Goal: Task Accomplishment & Management: Manage account settings

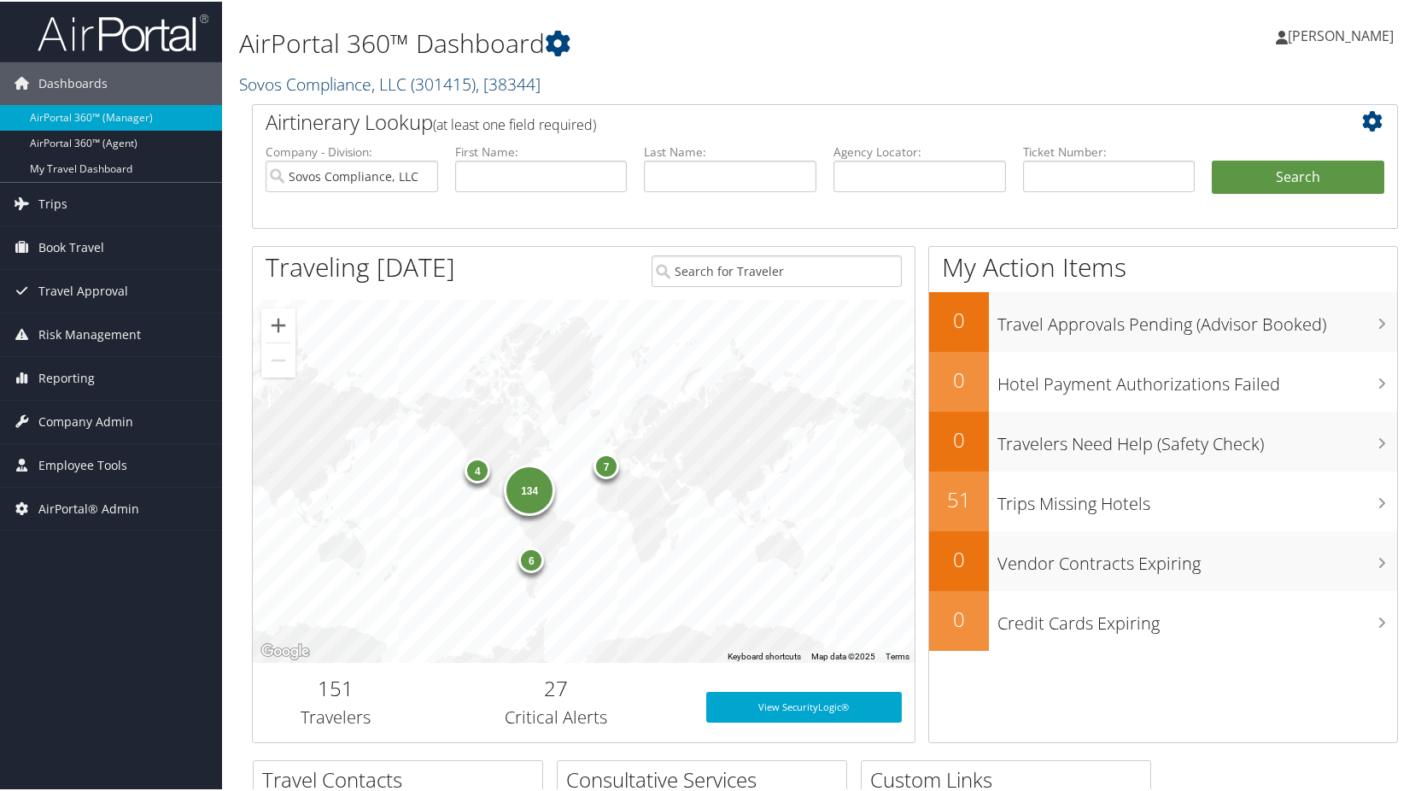
click at [377, 76] on link "Sovos Compliance, LLC ( 301415 ) , [ 38344 ]" at bounding box center [389, 82] width 301 height 23
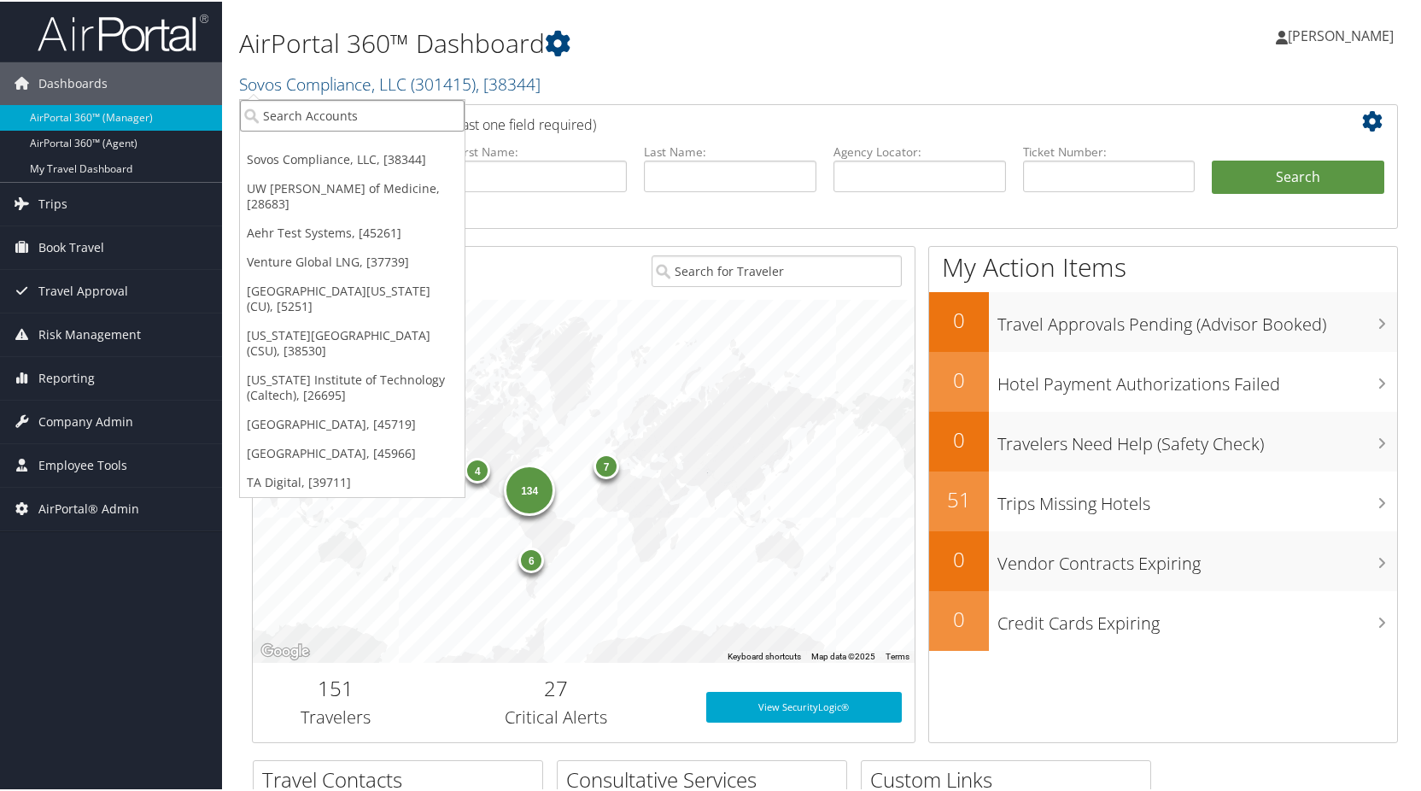
click at [360, 109] on input "search" at bounding box center [352, 114] width 225 height 32
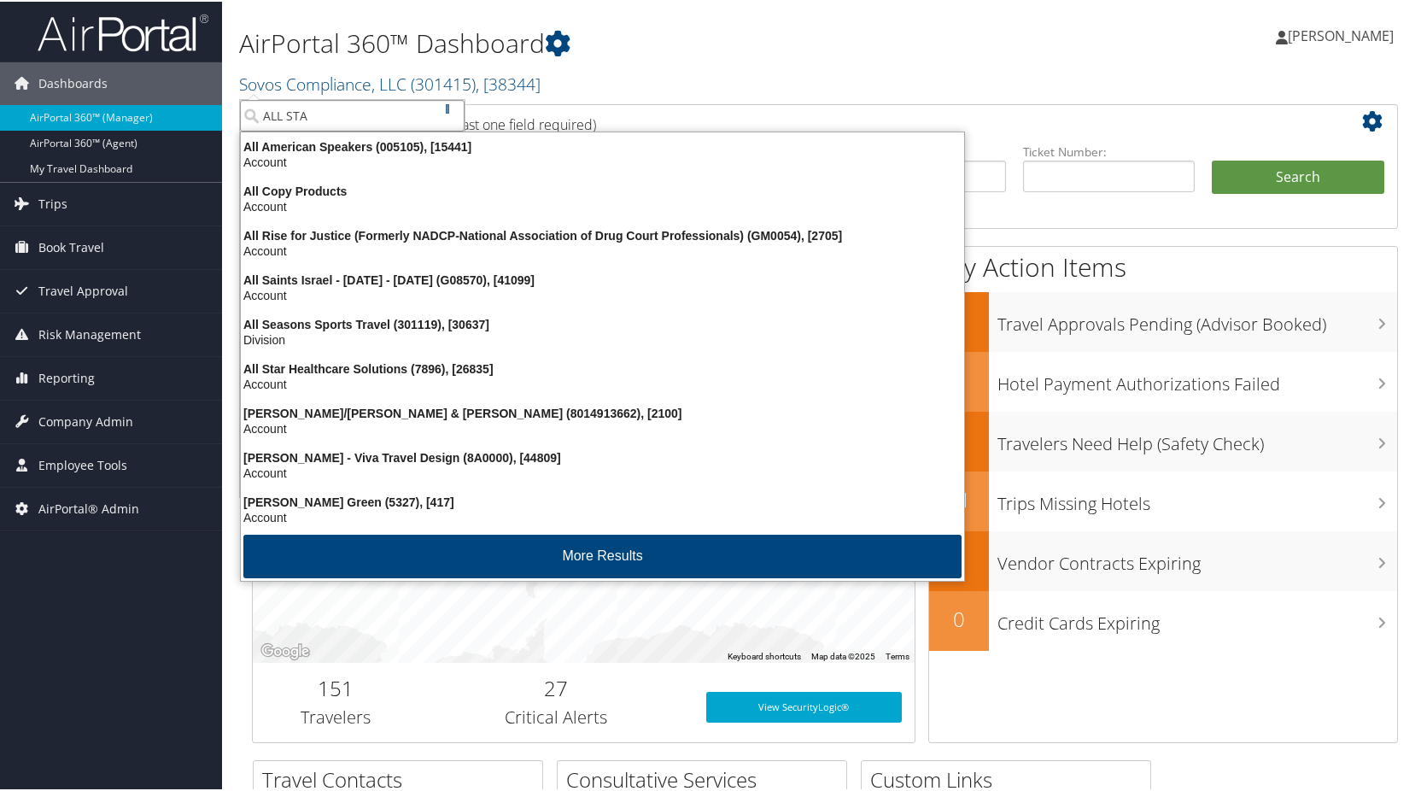
type input "ALL STAR"
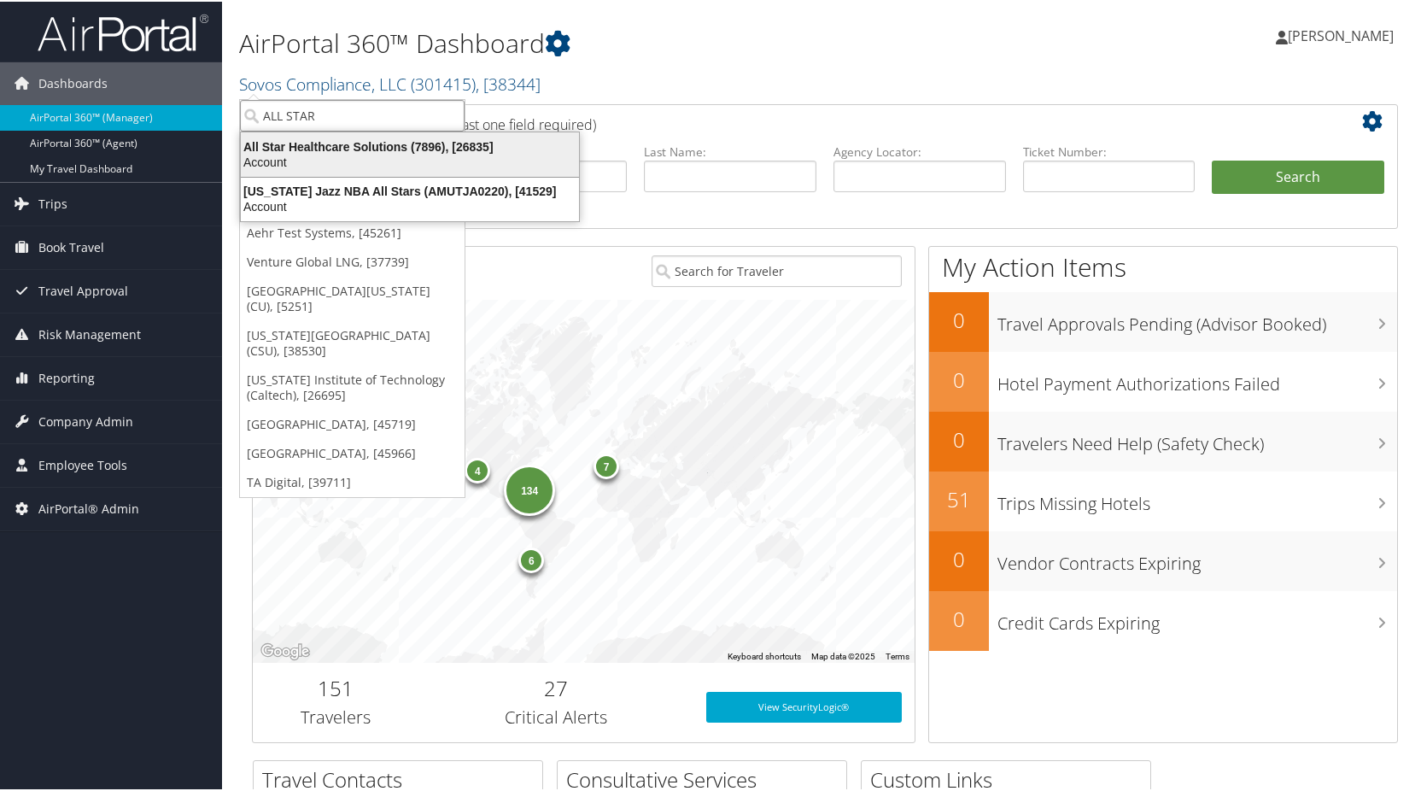
click at [290, 140] on div "All Star Healthcare Solutions (7896), [26835]" at bounding box center [410, 144] width 359 height 15
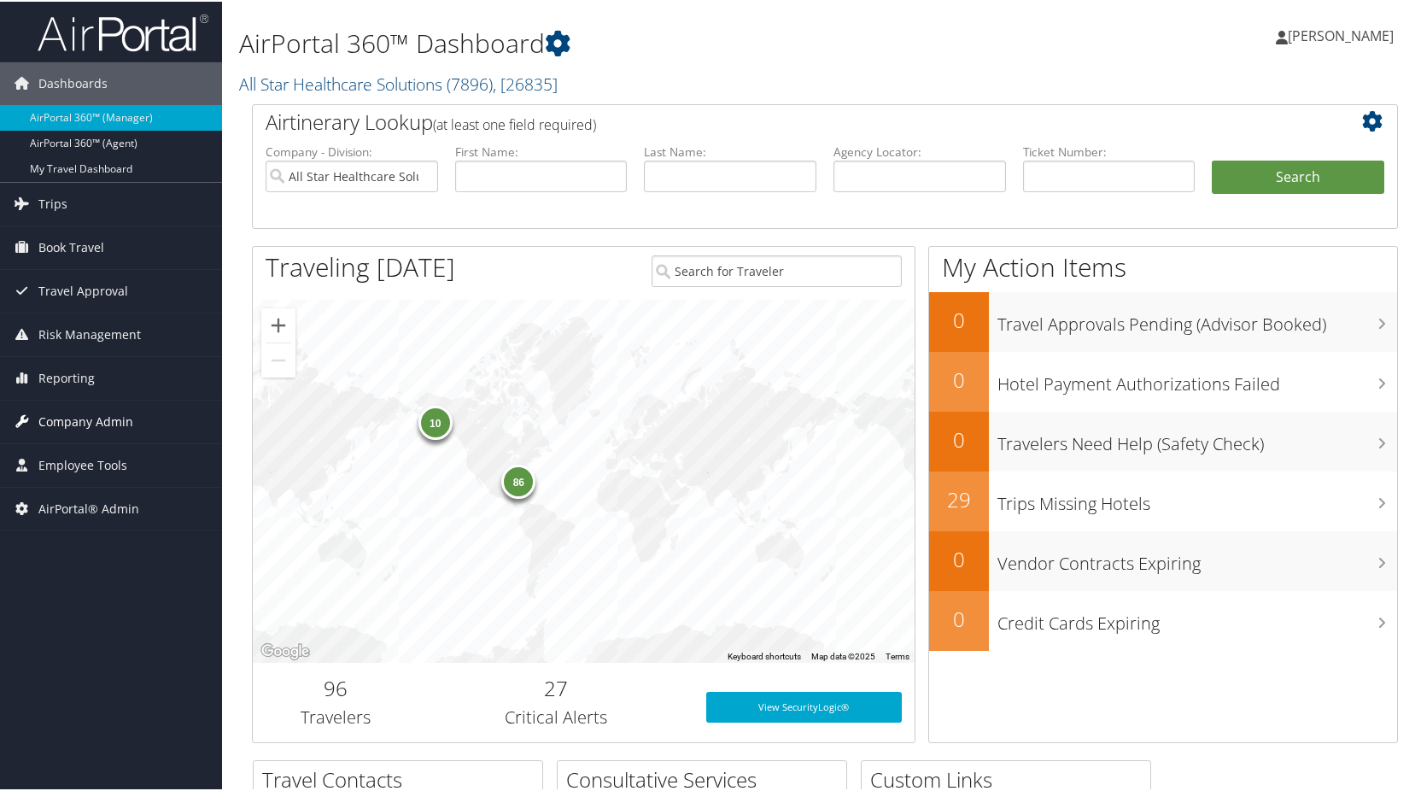
click at [71, 414] on span "Company Admin" at bounding box center [85, 420] width 95 height 43
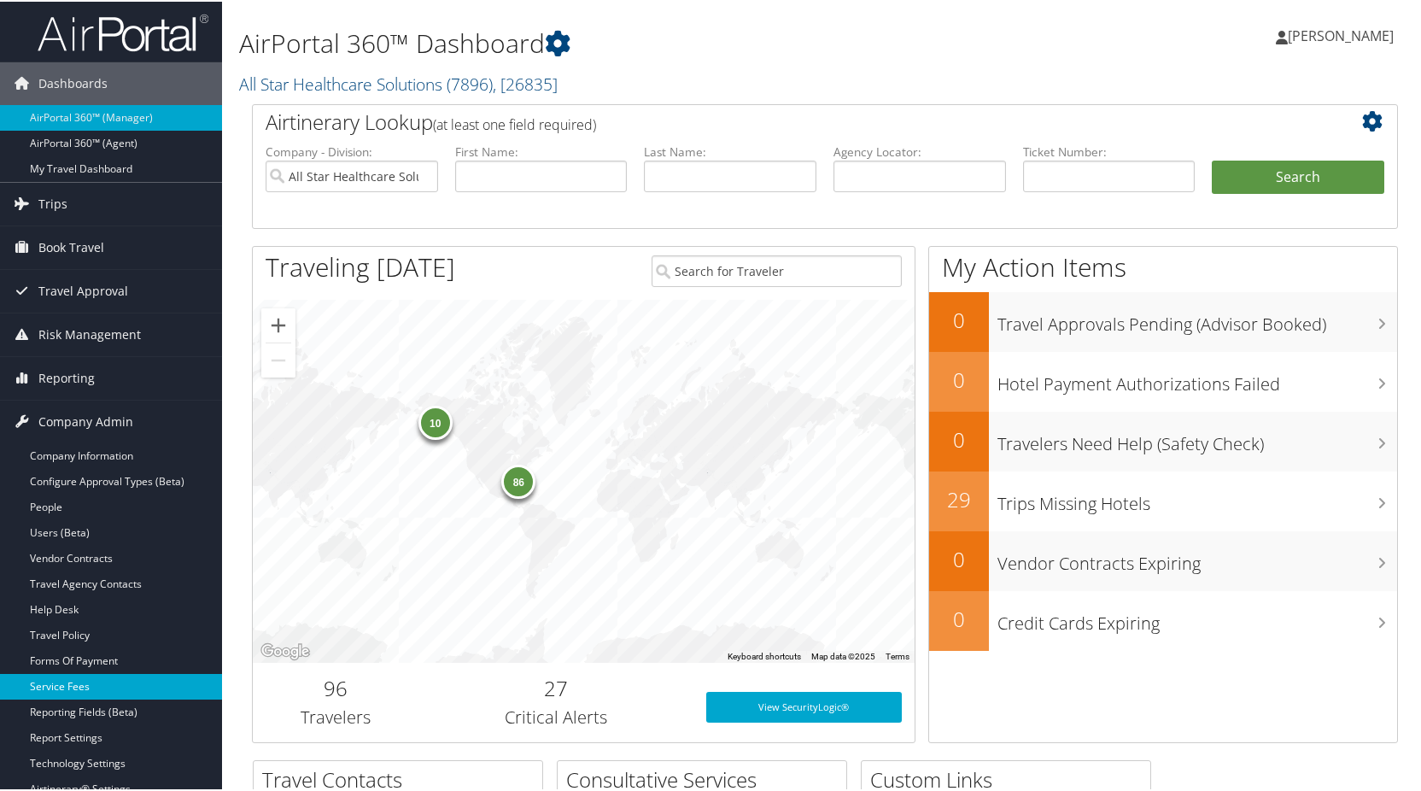
click at [73, 673] on link "Service Fees" at bounding box center [111, 685] width 222 height 26
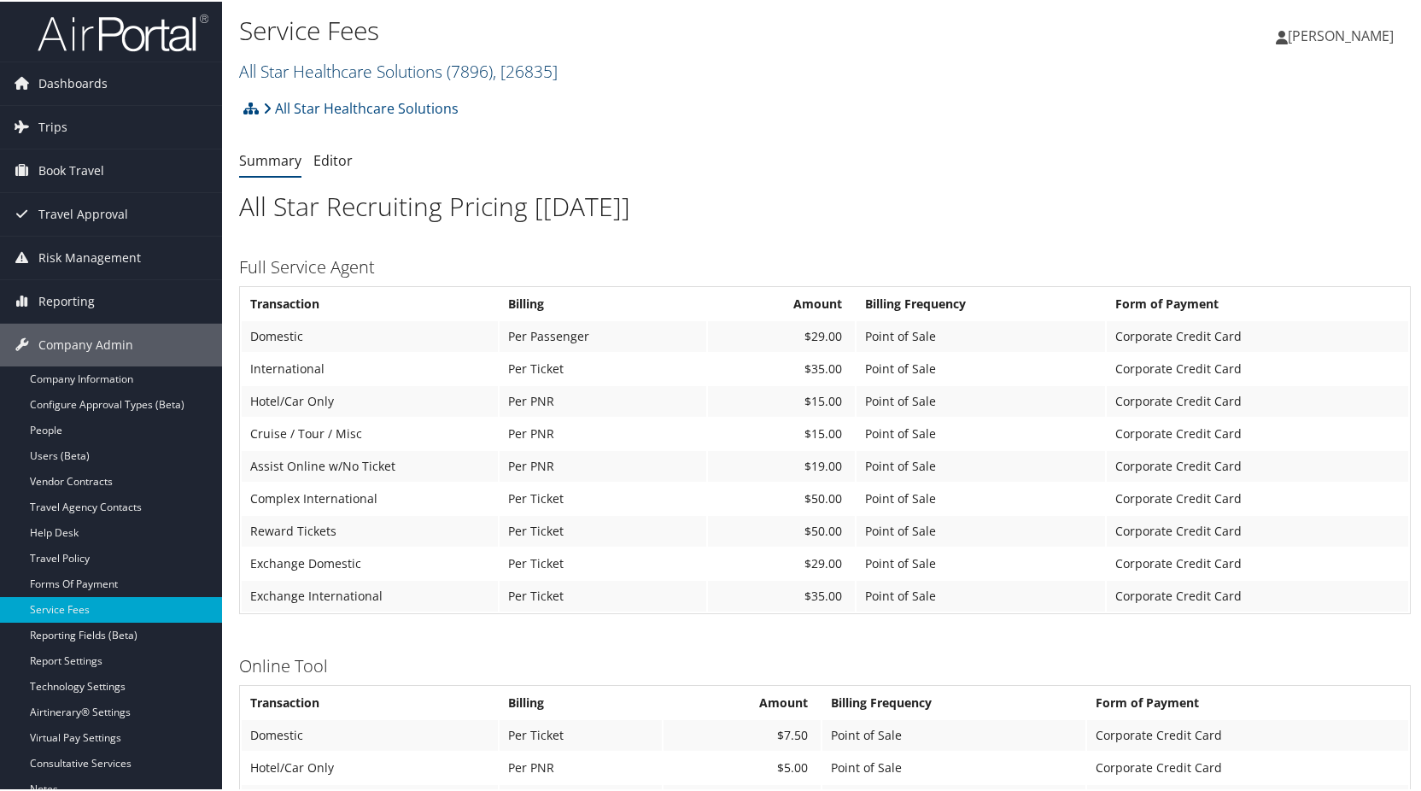
click at [397, 71] on link "All Star Healthcare Solutions ( 7896 ) , [ 26835 ]" at bounding box center [398, 69] width 318 height 23
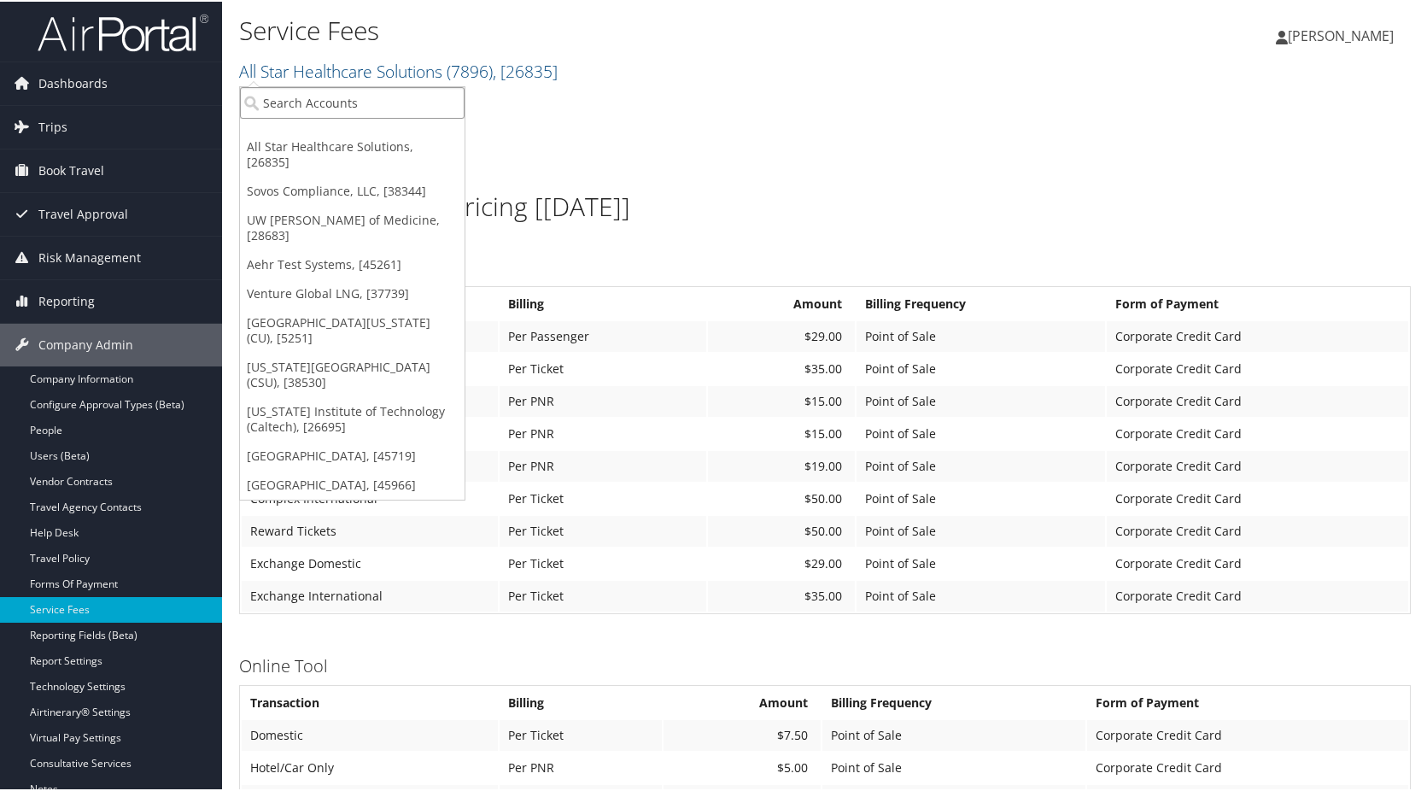
click at [369, 103] on input "search" at bounding box center [352, 101] width 225 height 32
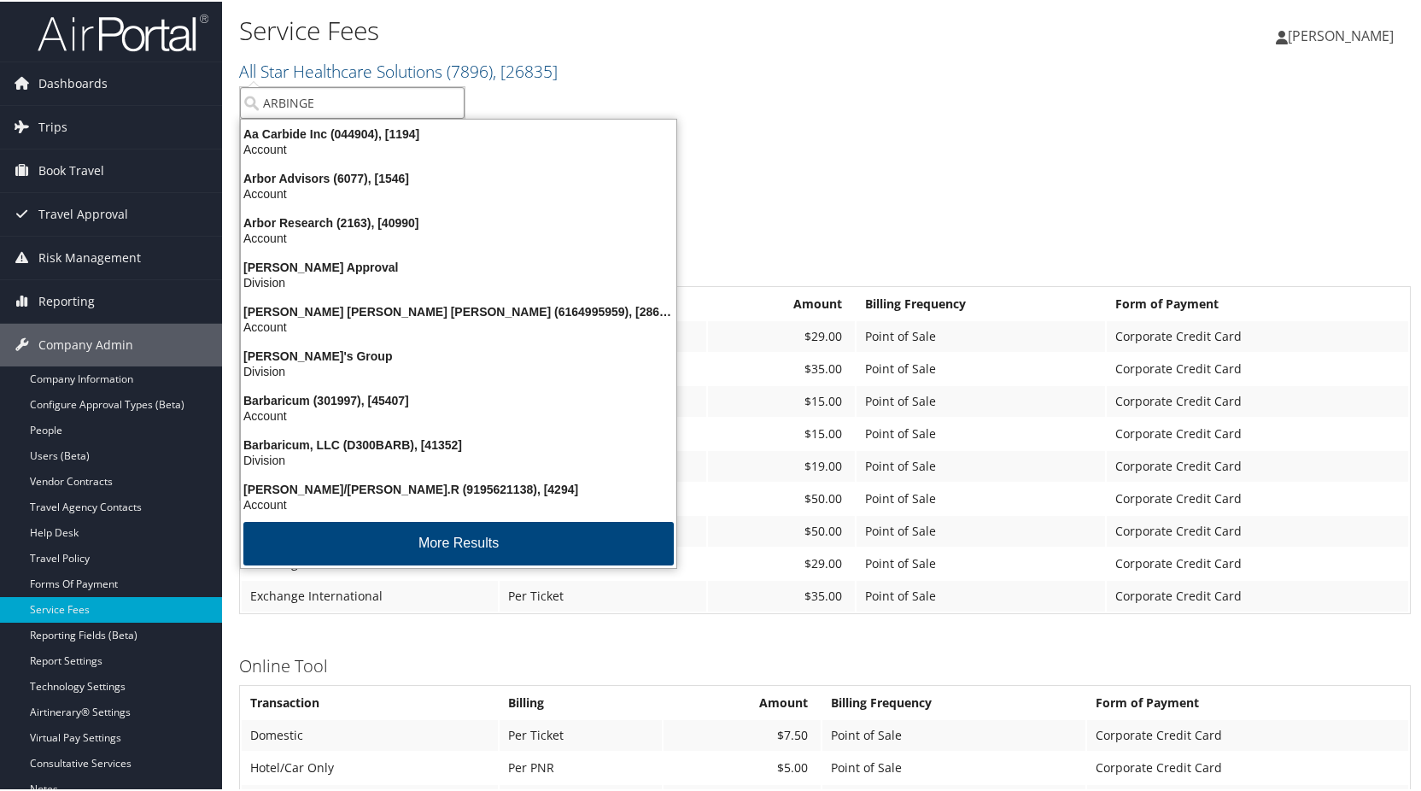
type input "ARBINGER"
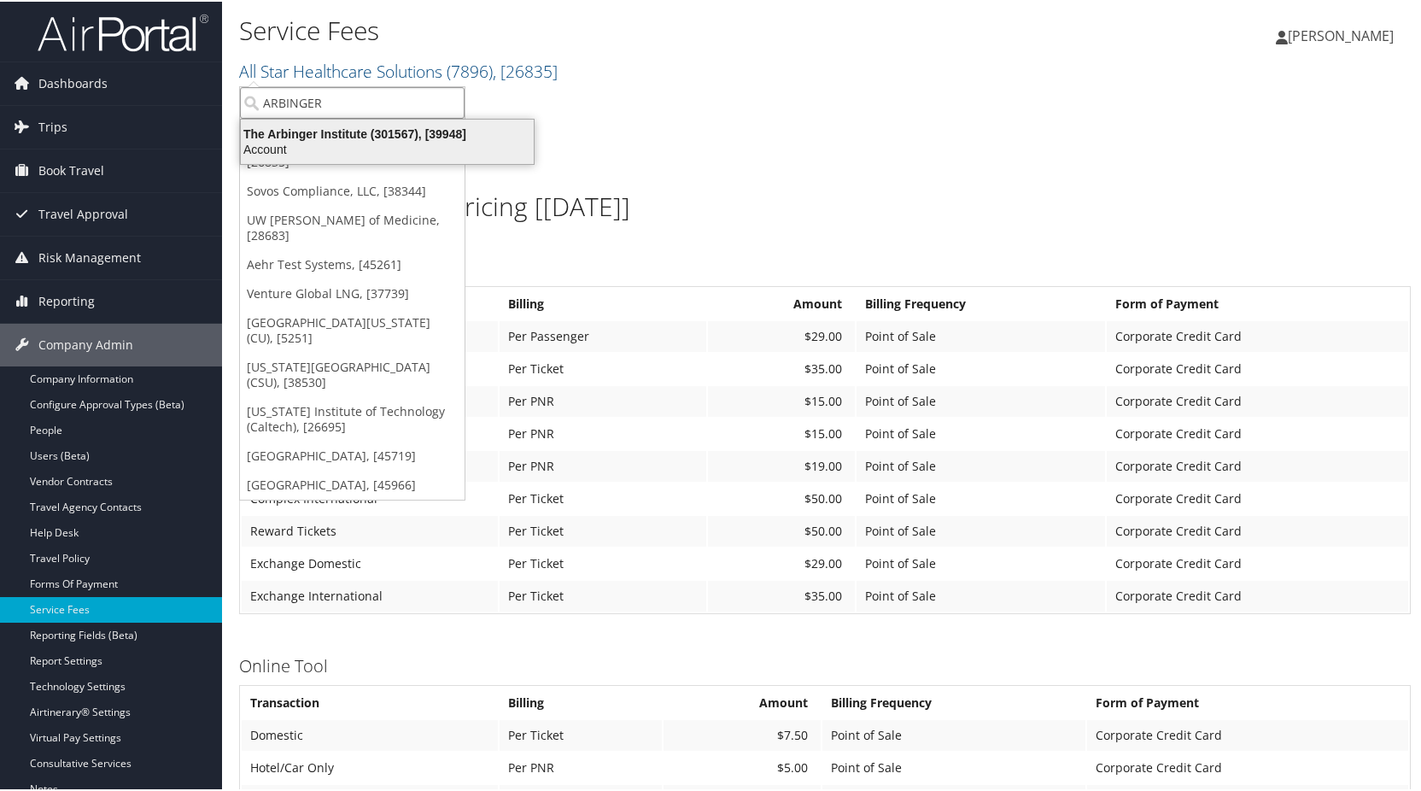
click at [365, 138] on div "The Arbinger Institute (301567), [39948]" at bounding box center [387, 132] width 313 height 15
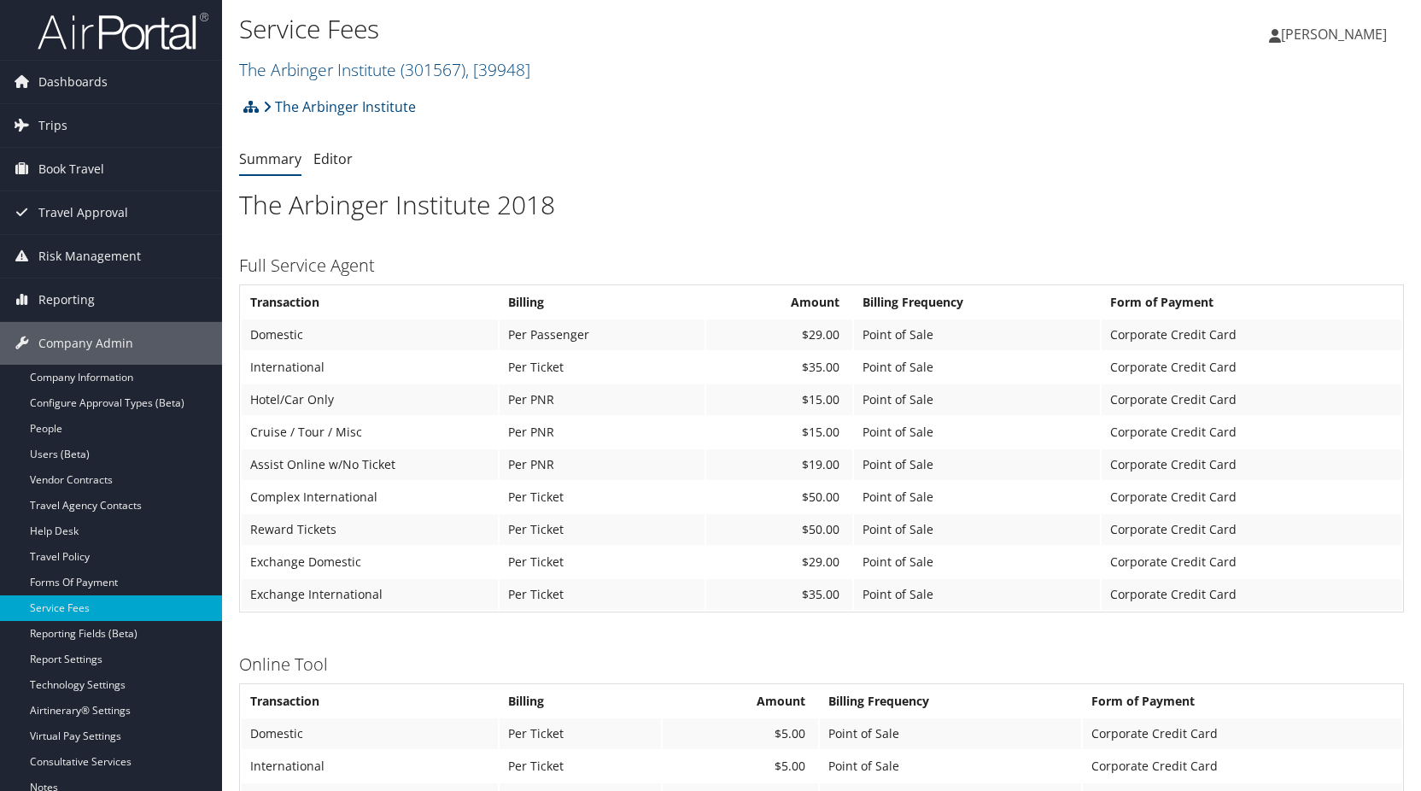
scroll to position [581, 0]
